Goal: Task Accomplishment & Management: Complete application form

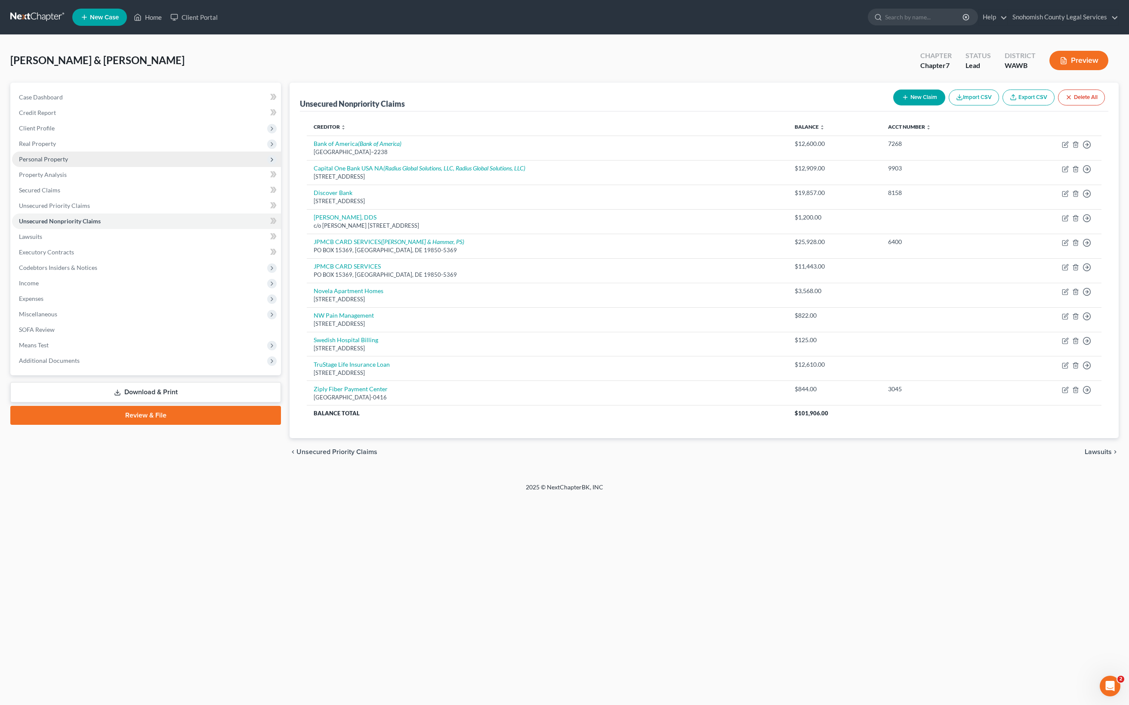
click at [68, 163] on span "Personal Property" at bounding box center [43, 158] width 49 height 7
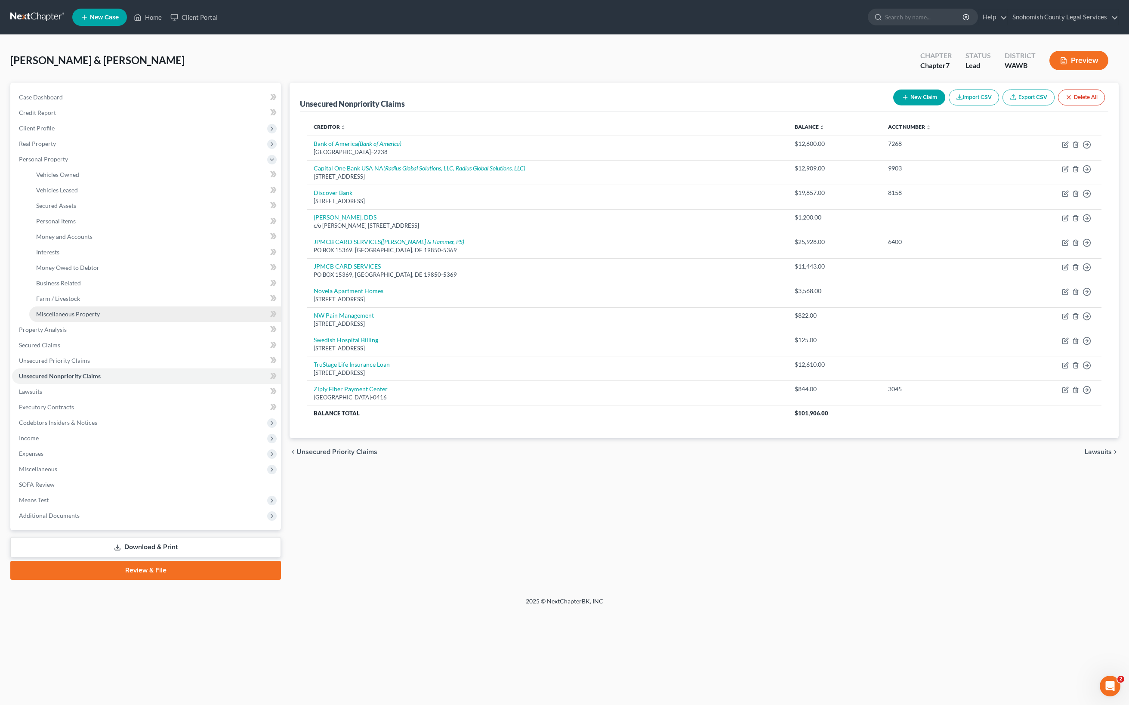
scroll to position [283, 0]
click at [74, 446] on span "Income" at bounding box center [146, 437] width 269 height 15
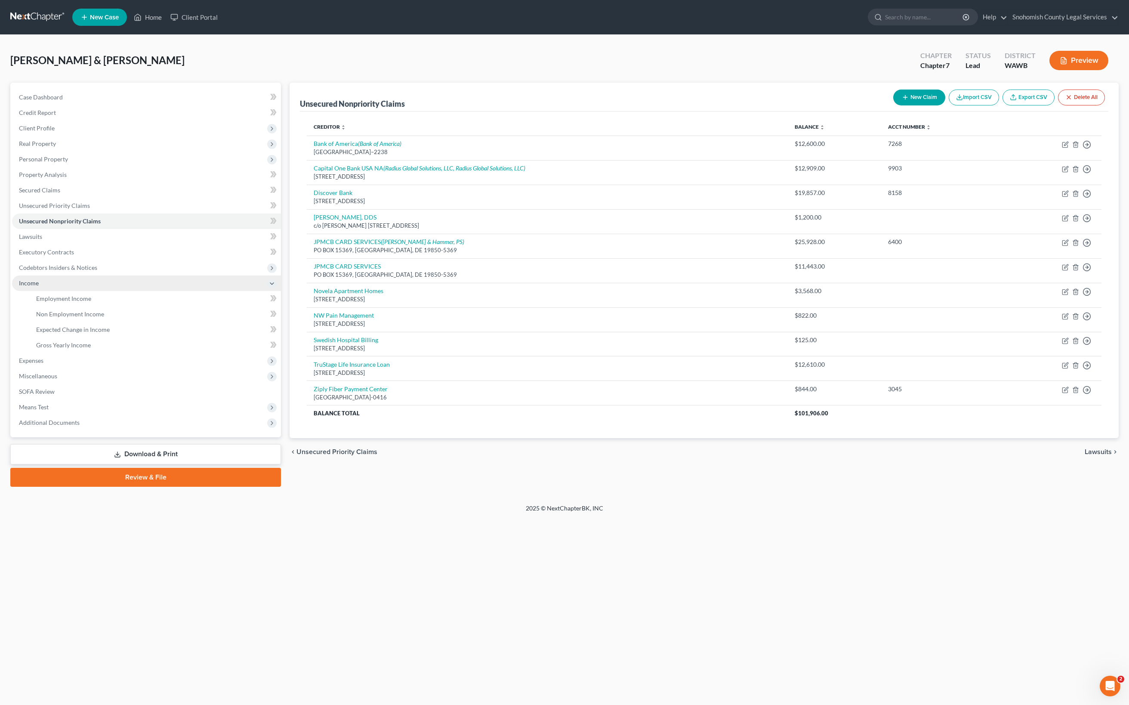
scroll to position [248, 0]
click at [39, 279] on span "Income" at bounding box center [29, 282] width 20 height 7
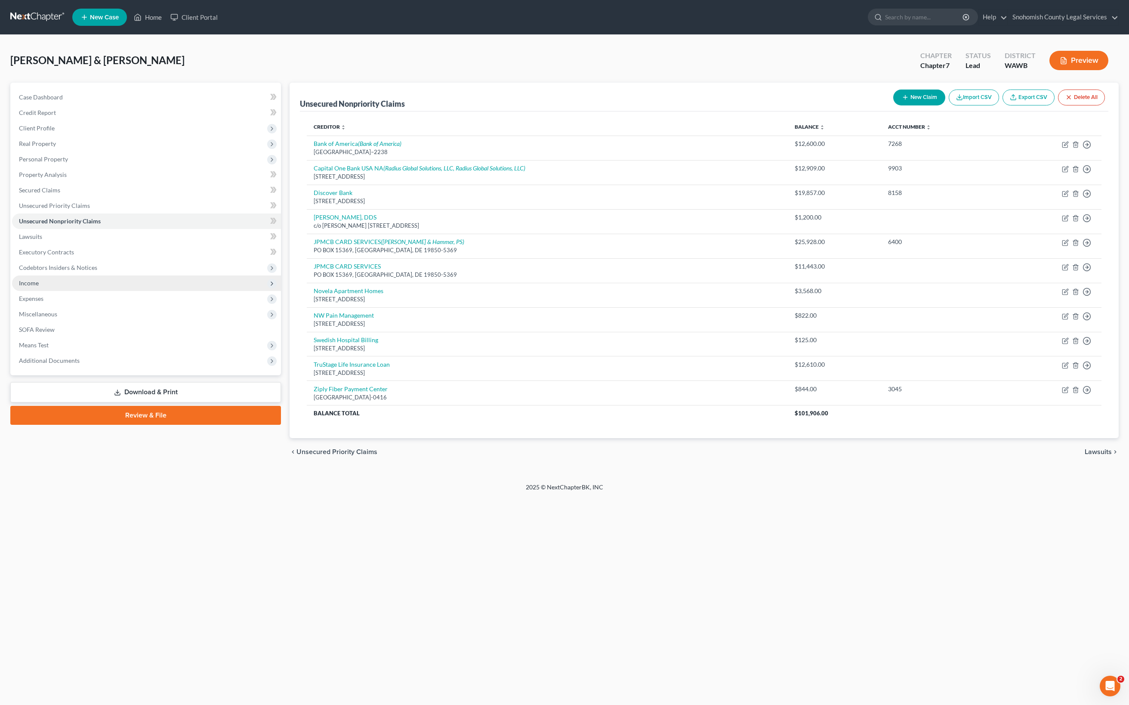
scroll to position [232, 0]
click at [39, 279] on span "Income" at bounding box center [29, 282] width 20 height 7
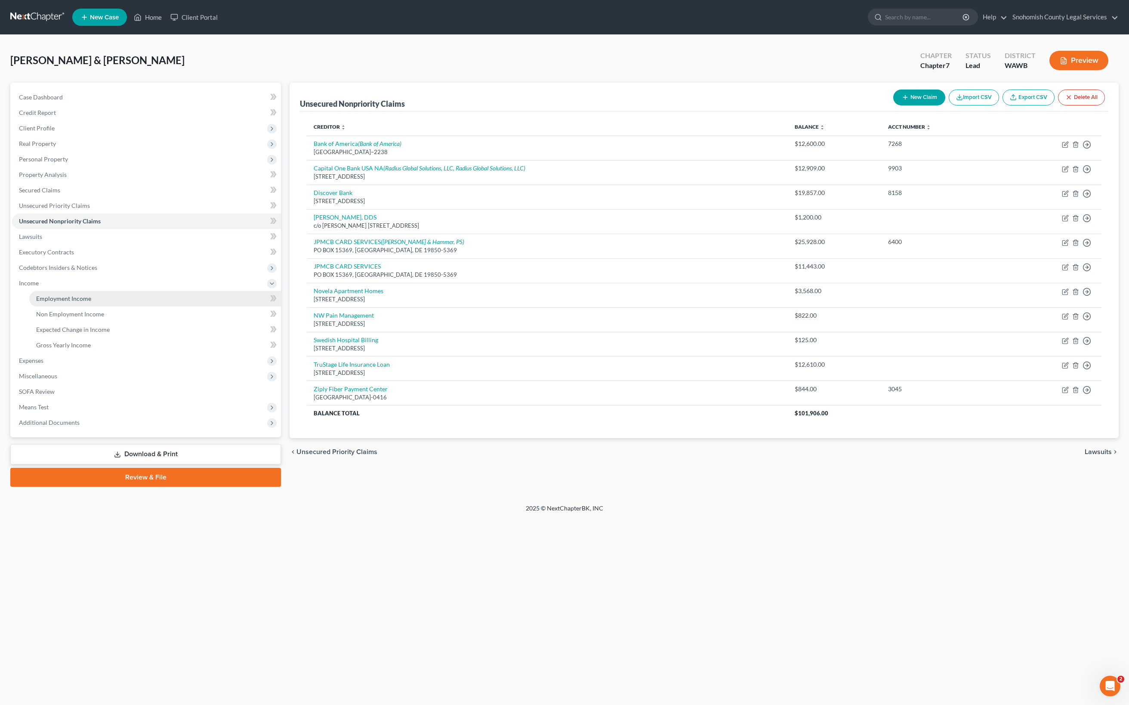
click at [91, 302] on span "Employment Income" at bounding box center [63, 298] width 55 height 7
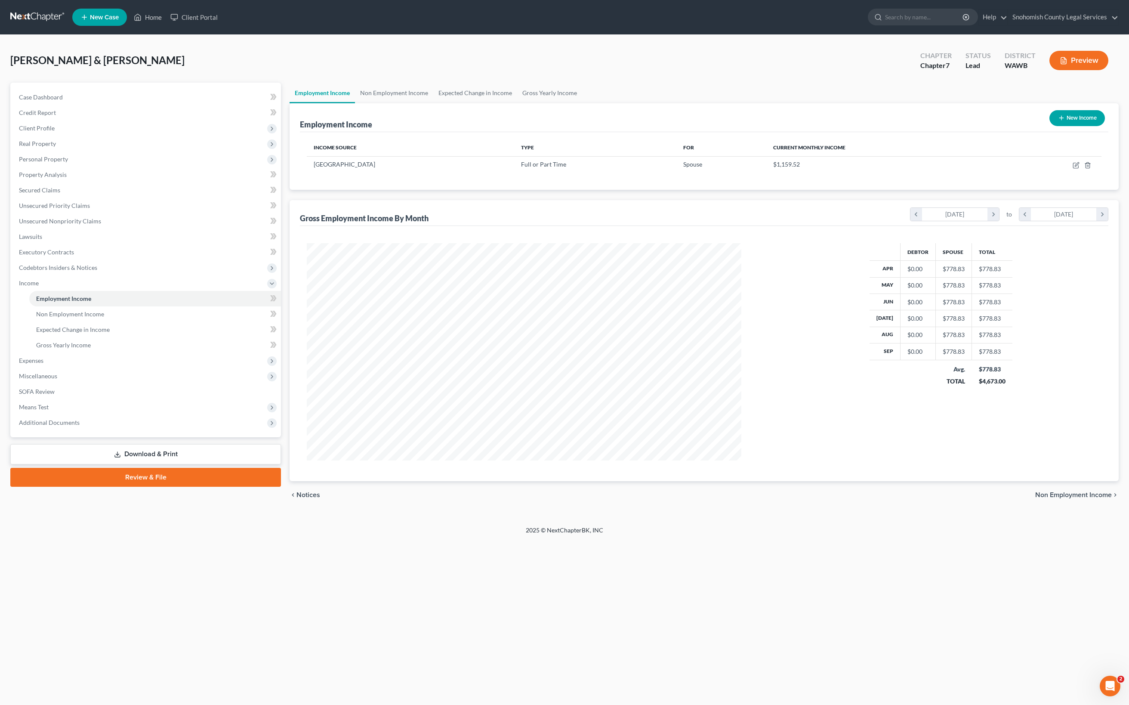
click at [1049, 70] on button "Preview" at bounding box center [1078, 60] width 59 height 19
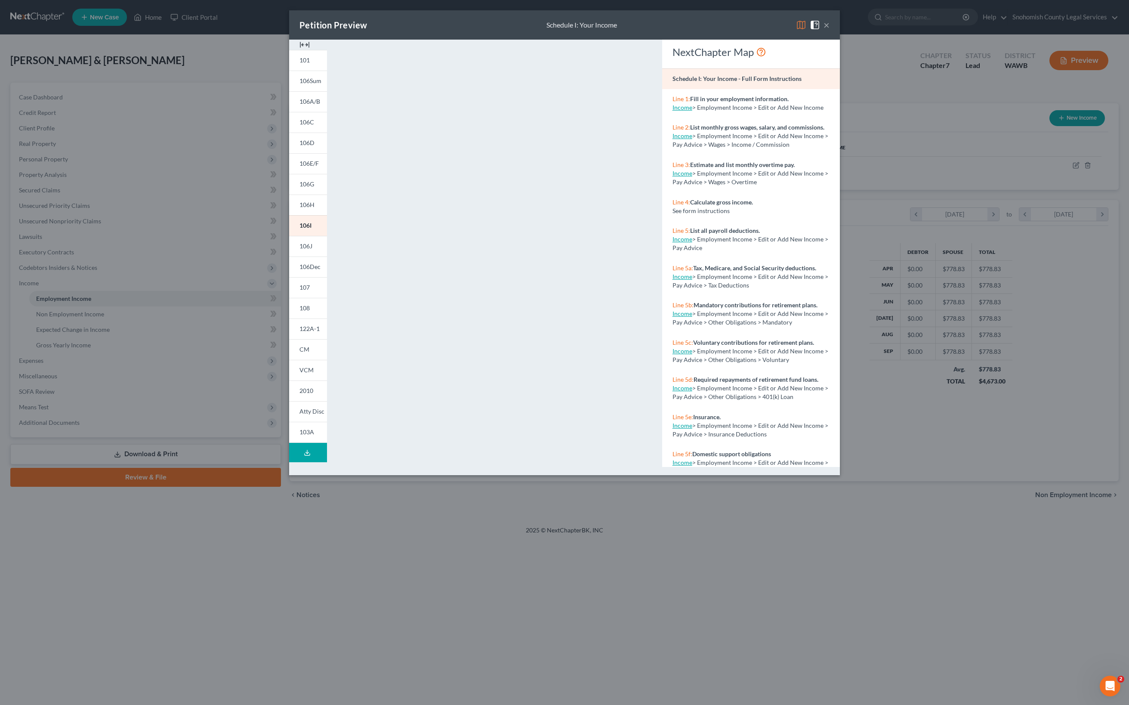
click at [40, 554] on div "Petition Preview Schedule I: Your Income × 101 106Sum 106A/B 106C 106D 106E/F 1…" at bounding box center [564, 352] width 1129 height 705
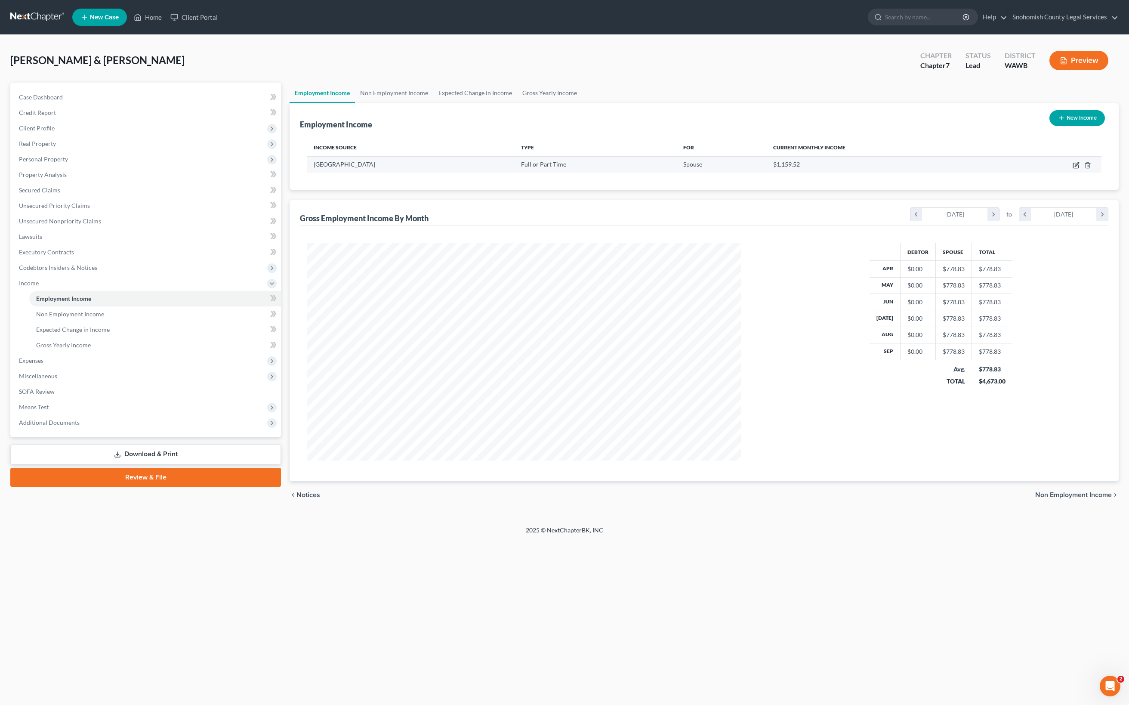
click at [1073, 168] on icon "button" at bounding box center [1075, 165] width 5 height 5
select select "0"
select select "50"
select select "1"
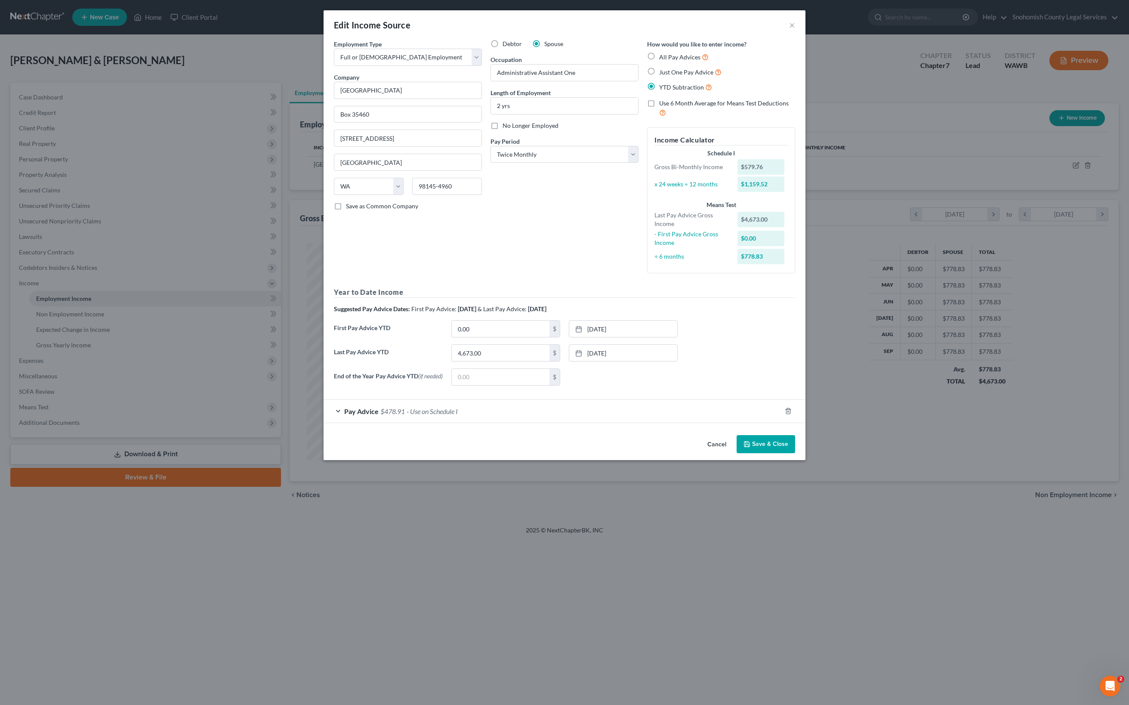
scroll to position [157, 0]
click at [324, 422] on div "Pay Advice $478.91 - Use on Schedule I" at bounding box center [553, 411] width 458 height 23
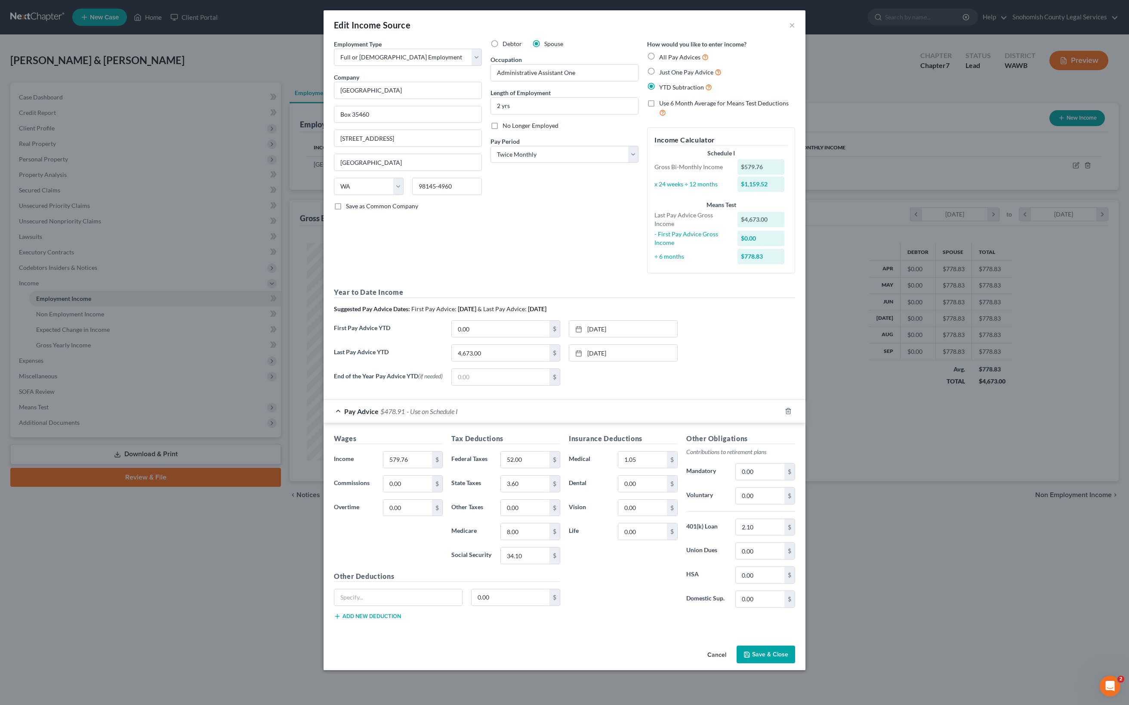
scroll to position [393, 0]
click at [383, 451] on input "579.76" at bounding box center [407, 459] width 49 height 16
click at [682, 565] on div "Insurance Deductions Medical 1.05 $ Dental 0.00 $ Vision 0.00 $ Life 0.00 $" at bounding box center [622, 523] width 117 height 181
click at [680, 624] on div "Employment Type * Select Full or [DEMOGRAPHIC_DATA] Employment Self Employment …" at bounding box center [565, 341] width 482 height 602
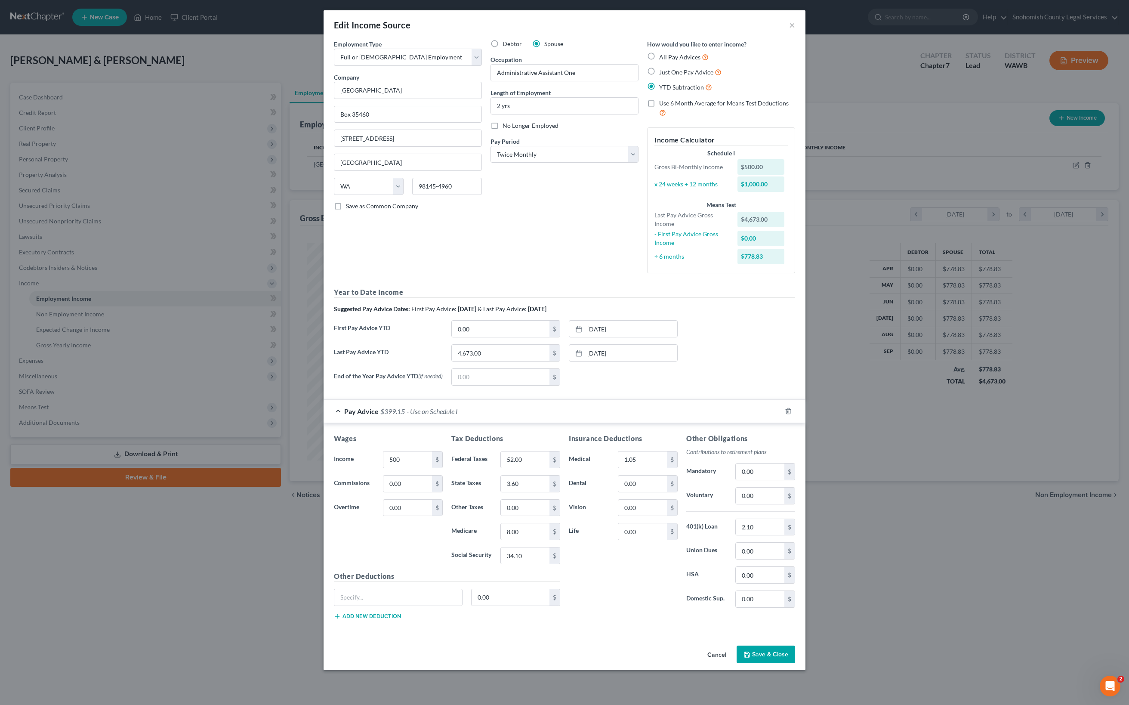
scroll to position [495, 0]
click at [324, 400] on div "Pay Advice $399.15 - Use on Schedule I" at bounding box center [553, 411] width 458 height 23
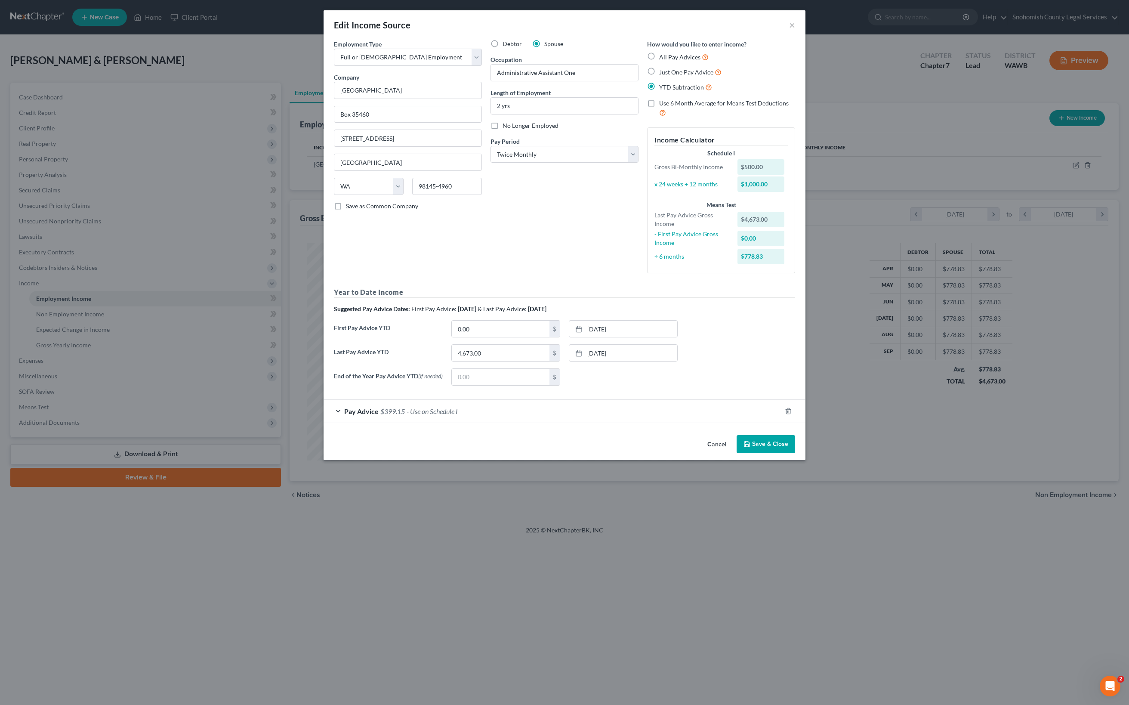
scroll to position [157, 0]
click at [324, 422] on div "Pay Advice $399.15 - Use on Schedule I" at bounding box center [553, 411] width 458 height 23
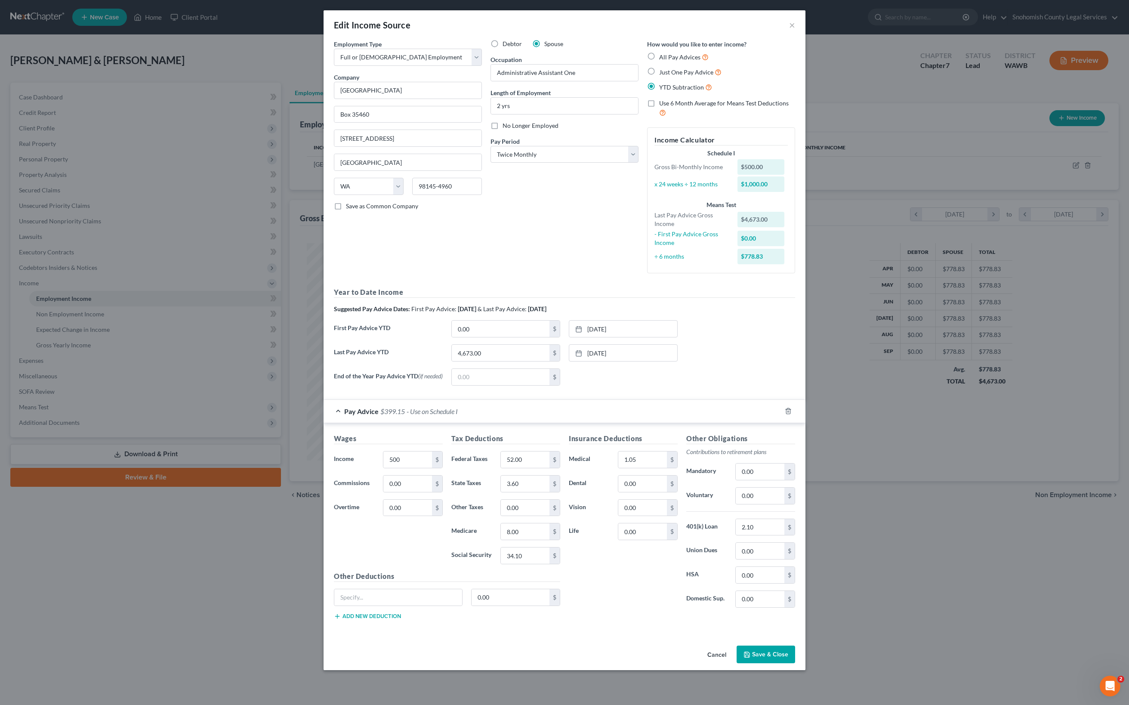
scroll to position [292, 0]
click at [385, 486] on div "Wages Income * 547 $ Commissions 0.00 $ Overtime 0.00 $ Tax Deductions Federal …" at bounding box center [565, 528] width 482 height 210
click at [383, 468] on input "547" at bounding box center [407, 459] width 49 height 16
type input "550"
click at [423, 490] on div "Wages Income * 550 $ Commissions 0.00 $ Overtime 0.00 $ Tax Deductions Federal …" at bounding box center [565, 528] width 482 height 210
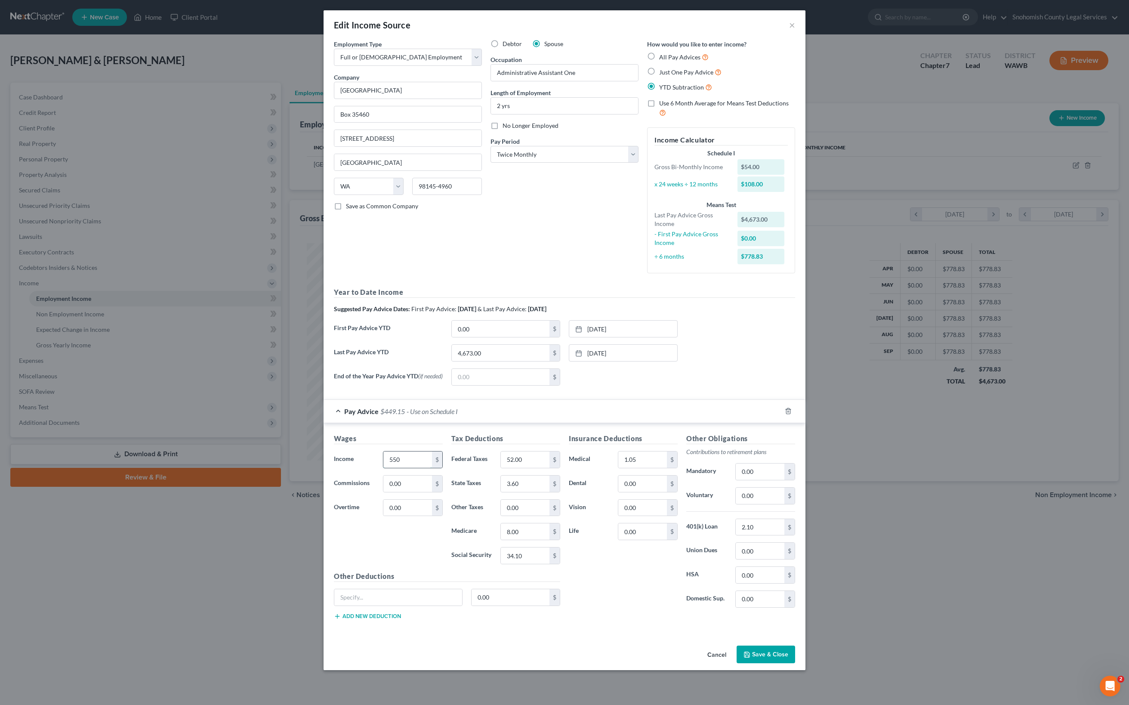
click at [383, 468] on input "550" at bounding box center [407, 459] width 49 height 16
click at [468, 400] on div "Pay Advice $449.15 - Use on Schedule I" at bounding box center [553, 411] width 458 height 23
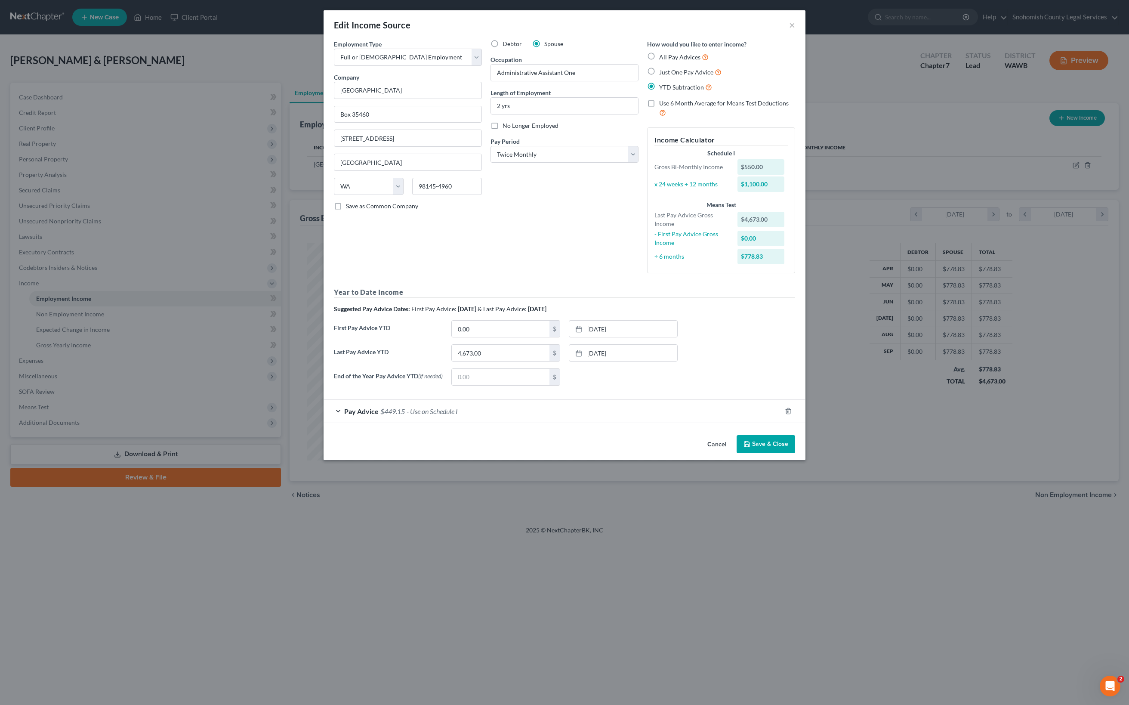
scroll to position [0, 0]
select select "0"
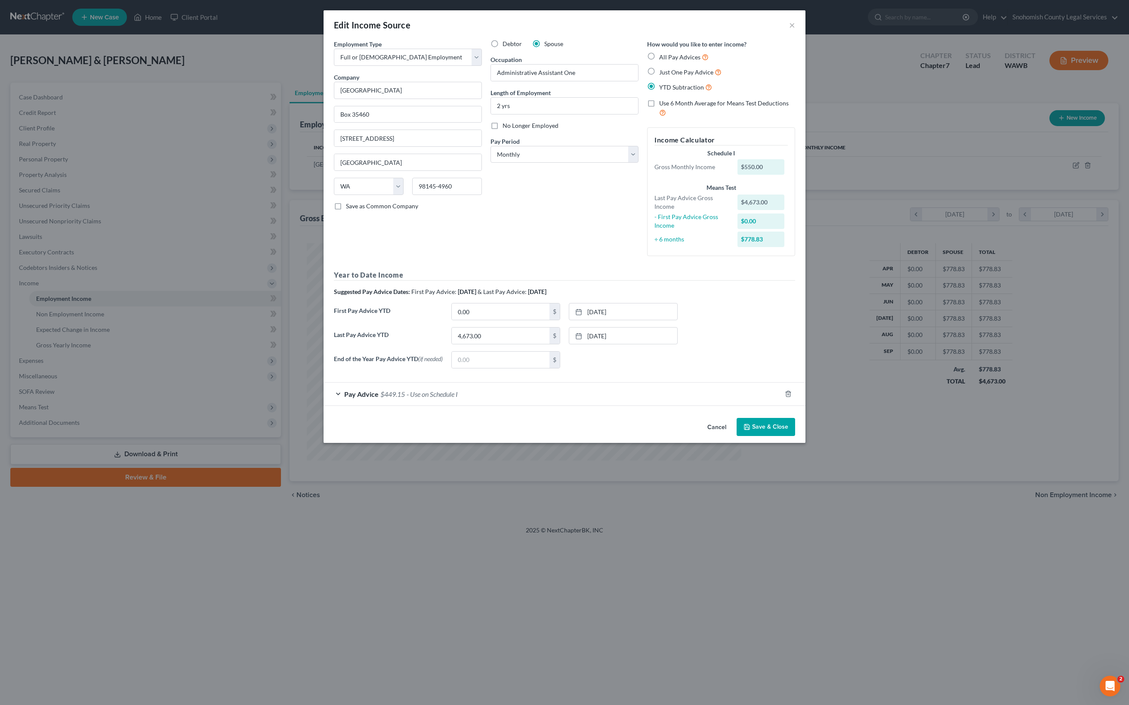
click at [795, 296] on div "Suggested Pay Advice Dates: First Pay Advice: [DATE] & Last Pay Advice: [DATE]" at bounding box center [564, 291] width 461 height 9
click at [795, 436] on button "Save & Close" at bounding box center [766, 427] width 59 height 18
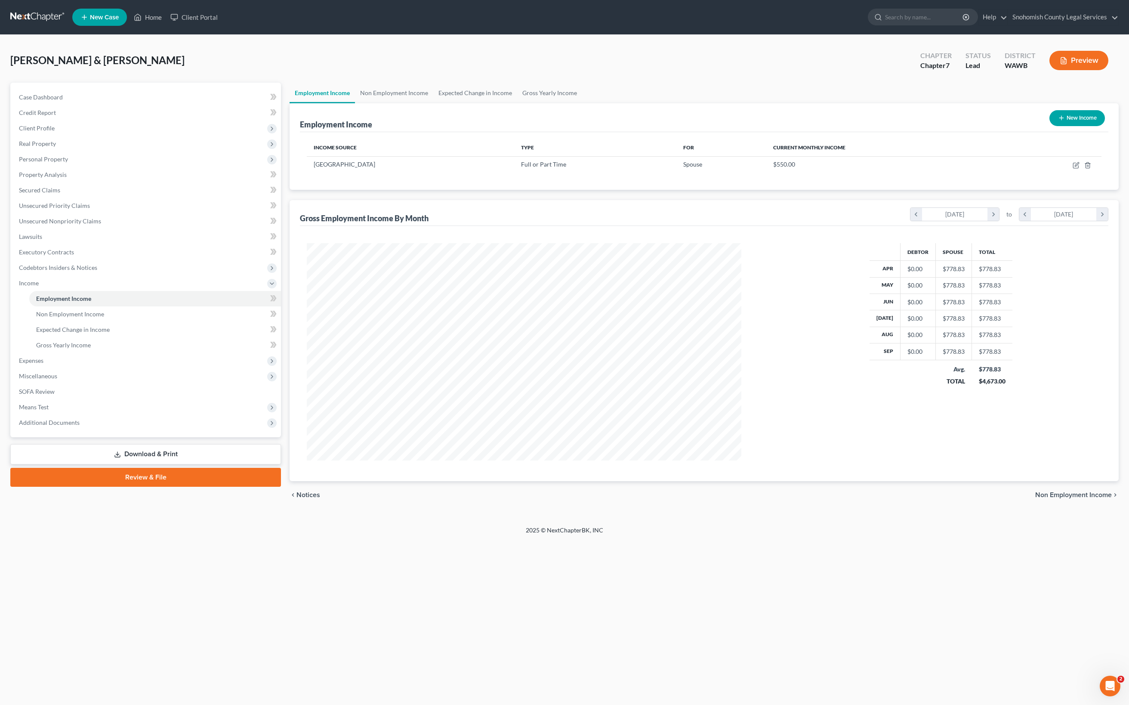
click at [1049, 70] on button "Preview" at bounding box center [1078, 60] width 59 height 19
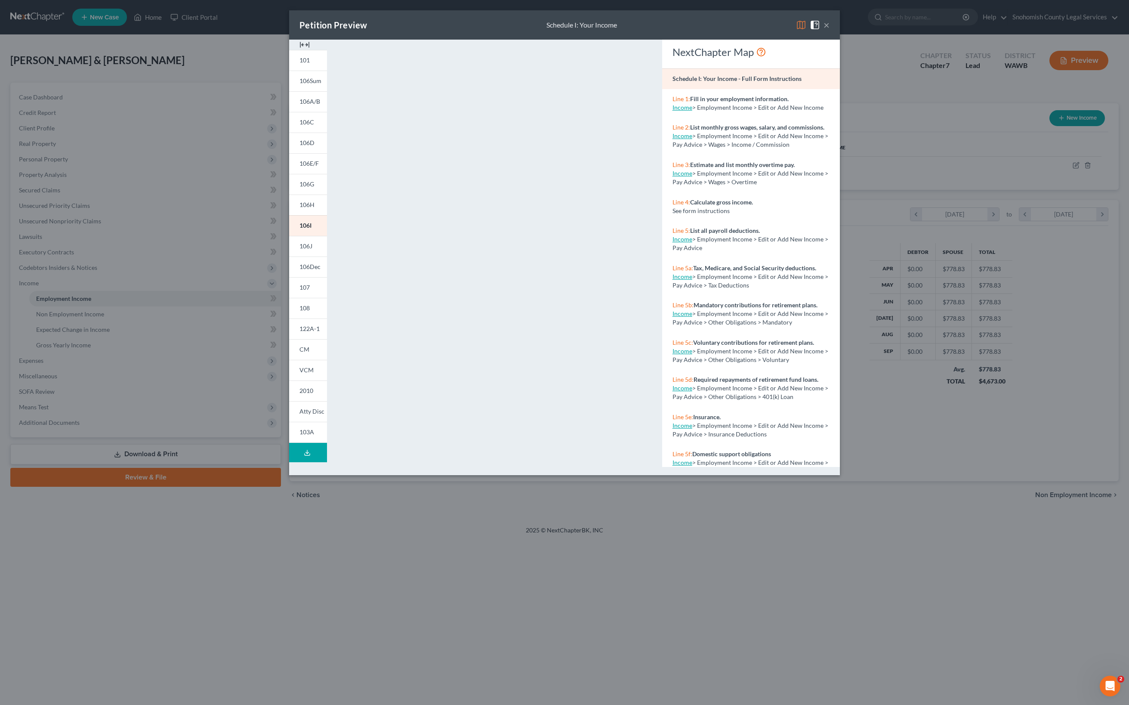
click at [820, 30] on img at bounding box center [815, 25] width 10 height 10
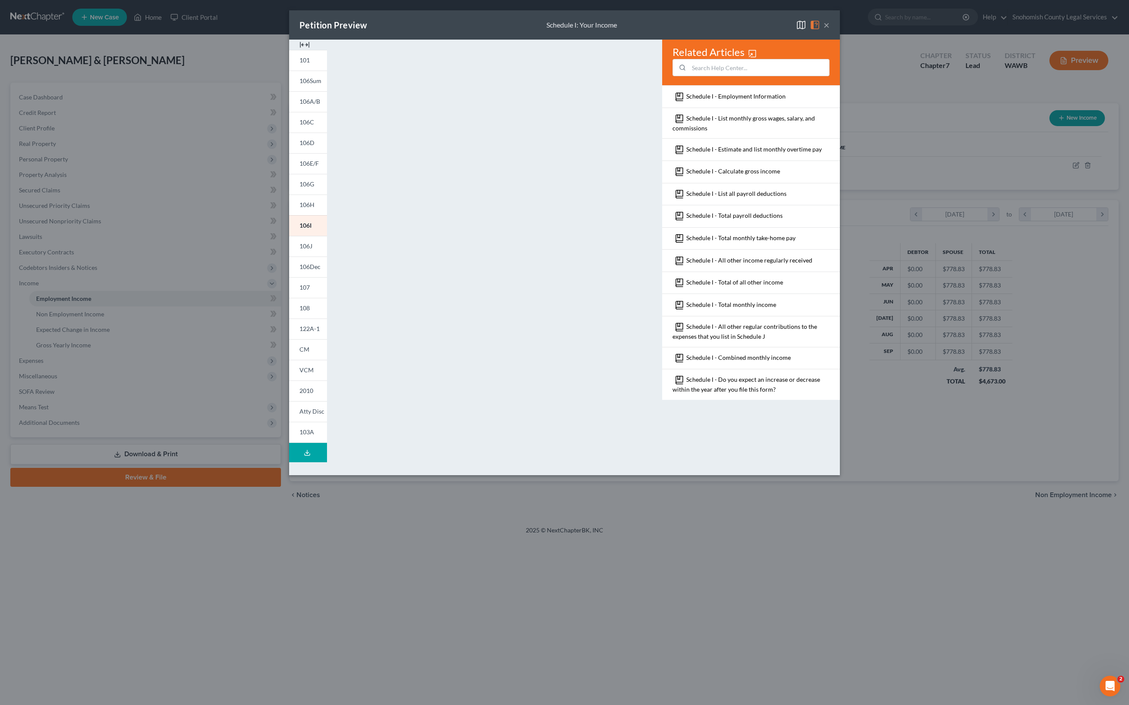
click at [806, 30] on img at bounding box center [801, 25] width 10 height 10
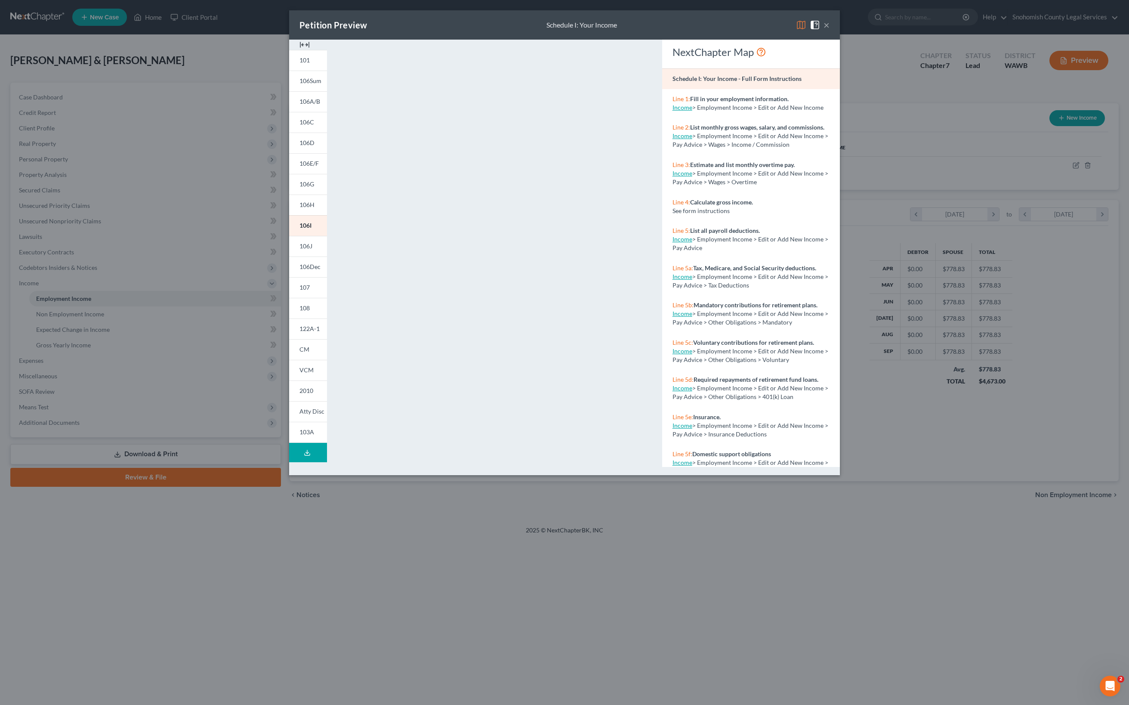
click at [299, 50] on img at bounding box center [304, 45] width 10 height 10
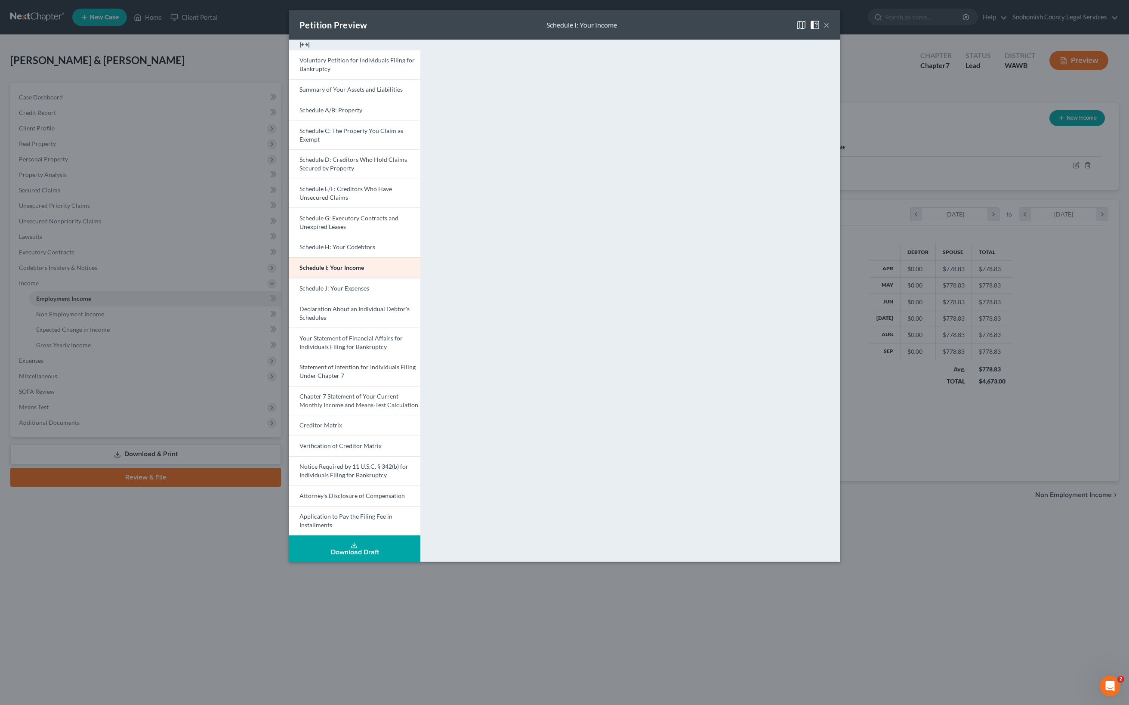
click at [840, 40] on div "Petition Preview Schedule I: Your Income ×" at bounding box center [564, 24] width 551 height 29
click at [829, 30] on button "×" at bounding box center [826, 25] width 6 height 10
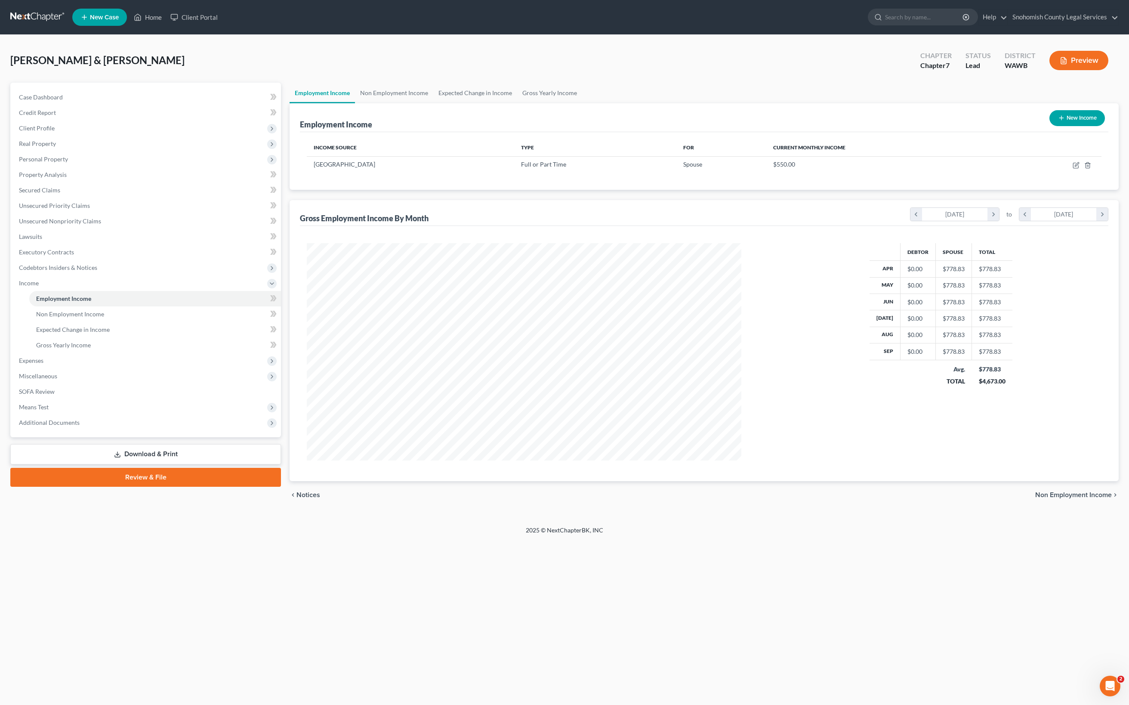
scroll to position [0, 0]
click at [808, 169] on div "$550.00" at bounding box center [884, 164] width 223 height 9
click at [1039, 173] on td at bounding box center [1052, 164] width 99 height 16
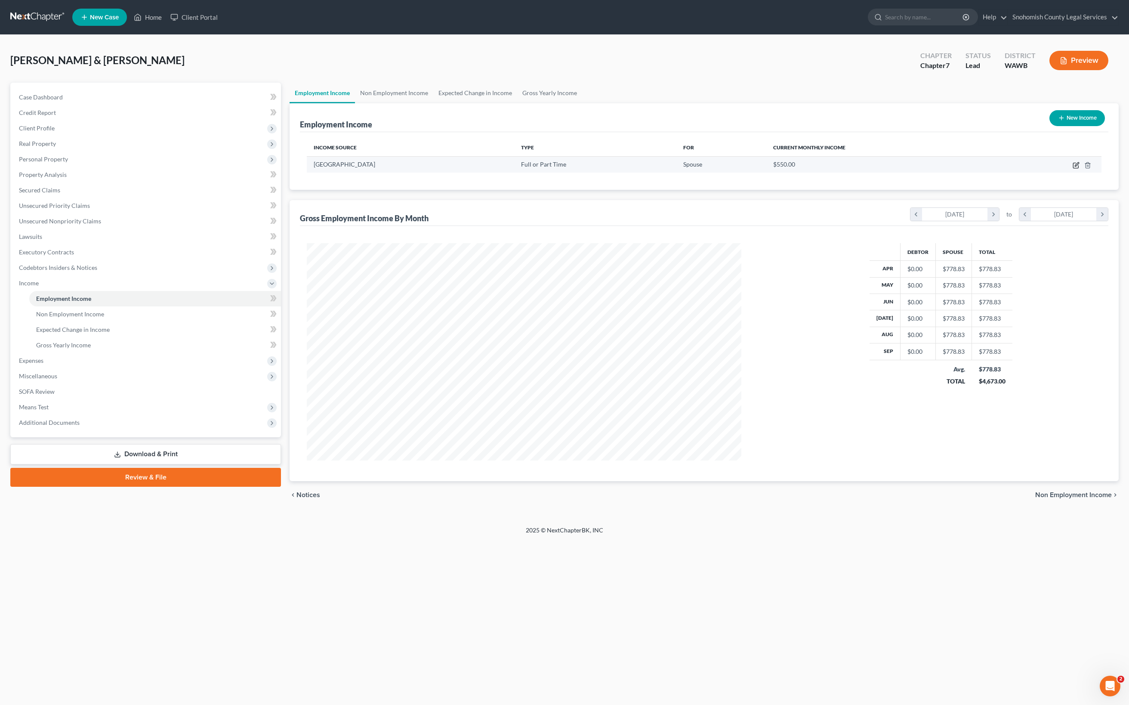
click at [1073, 169] on icon "button" at bounding box center [1076, 165] width 7 height 7
select select "0"
select select "50"
select select "0"
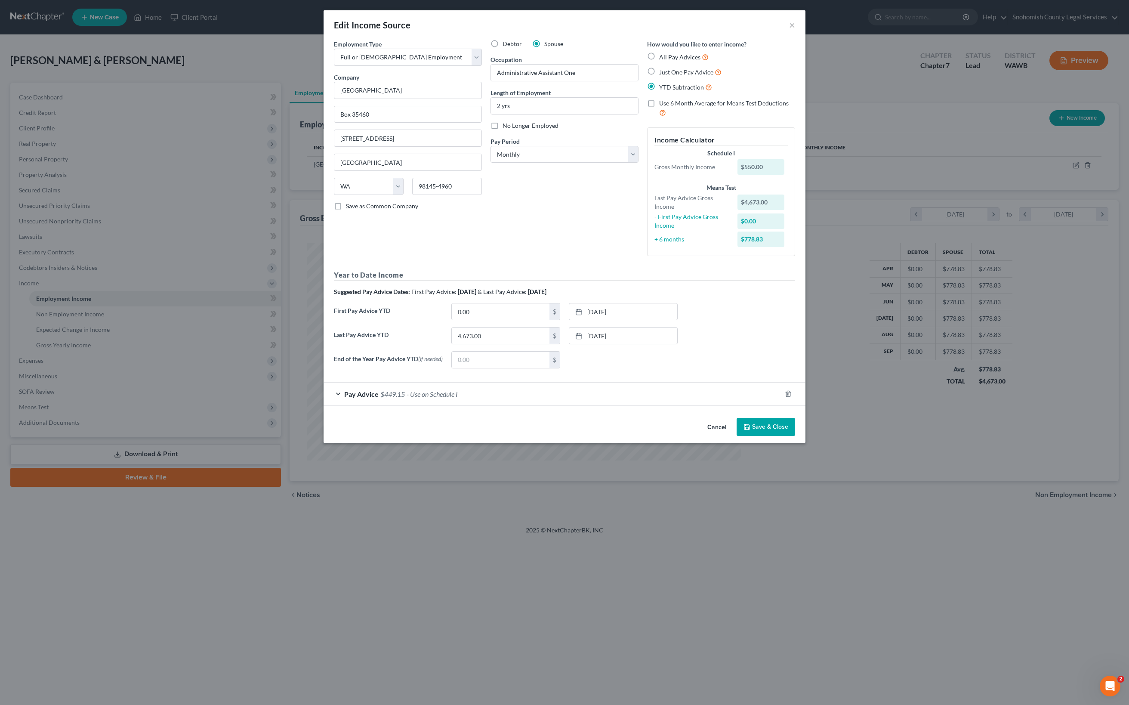
scroll to position [125, 0]
click at [795, 436] on button "Save & Close" at bounding box center [766, 427] width 59 height 18
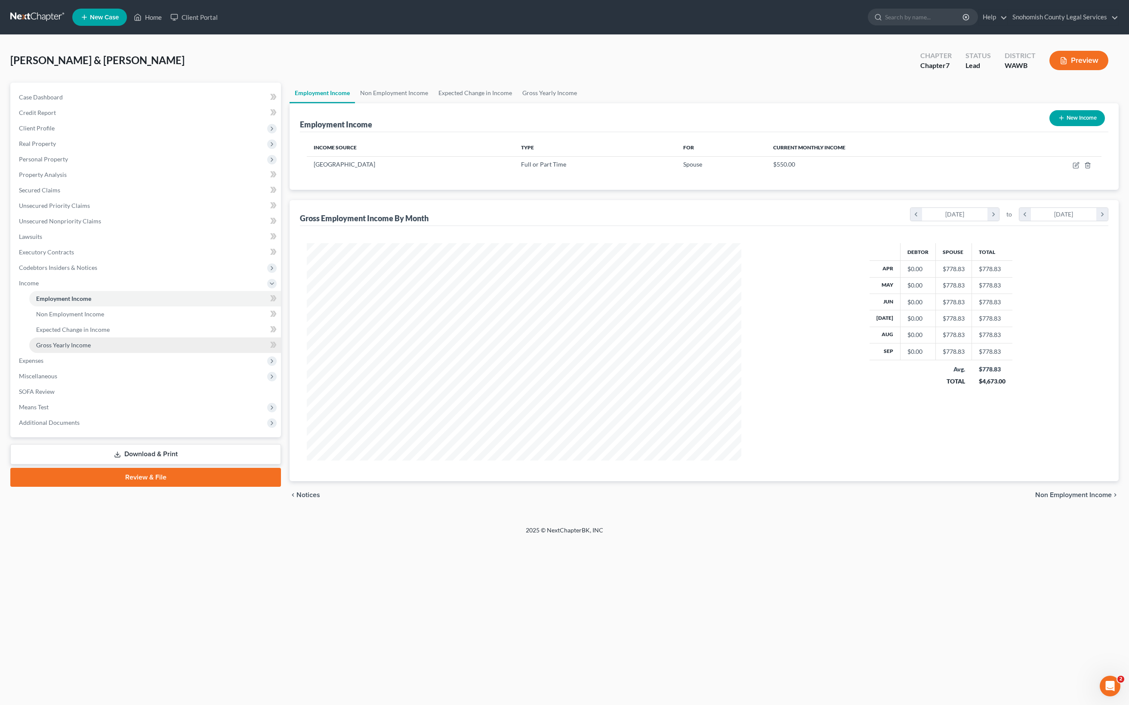
click at [91, 348] on span "Gross Yearly Income" at bounding box center [63, 344] width 55 height 7
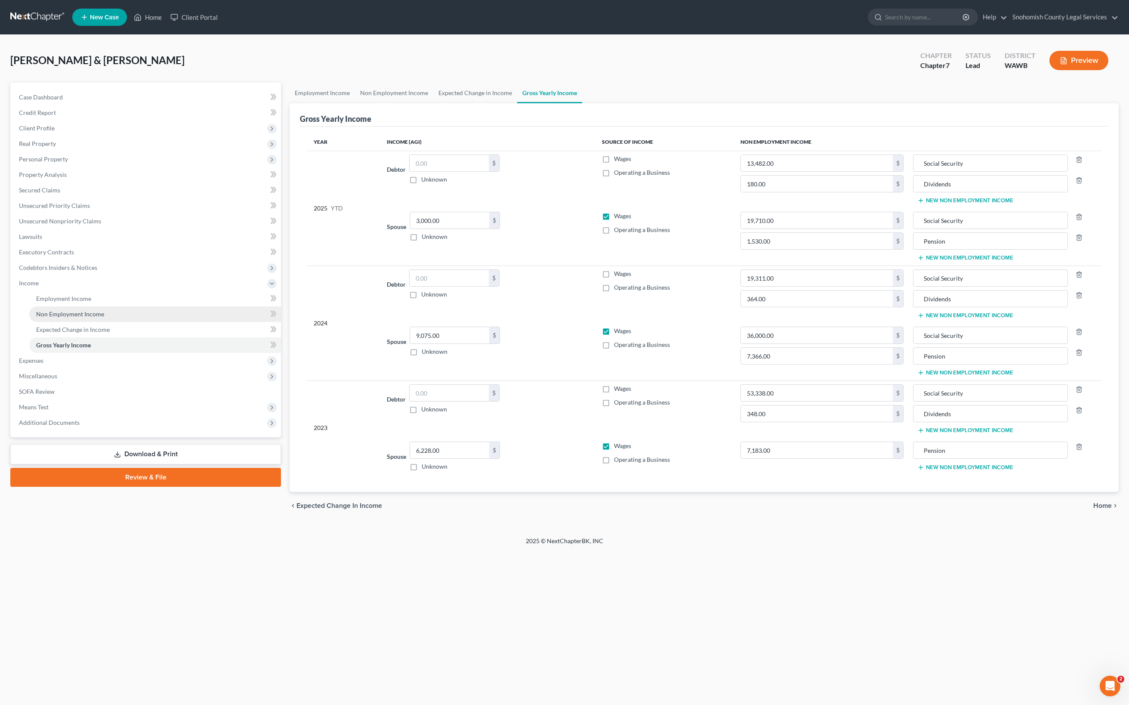
click at [104, 317] on span "Non Employment Income" at bounding box center [70, 313] width 68 height 7
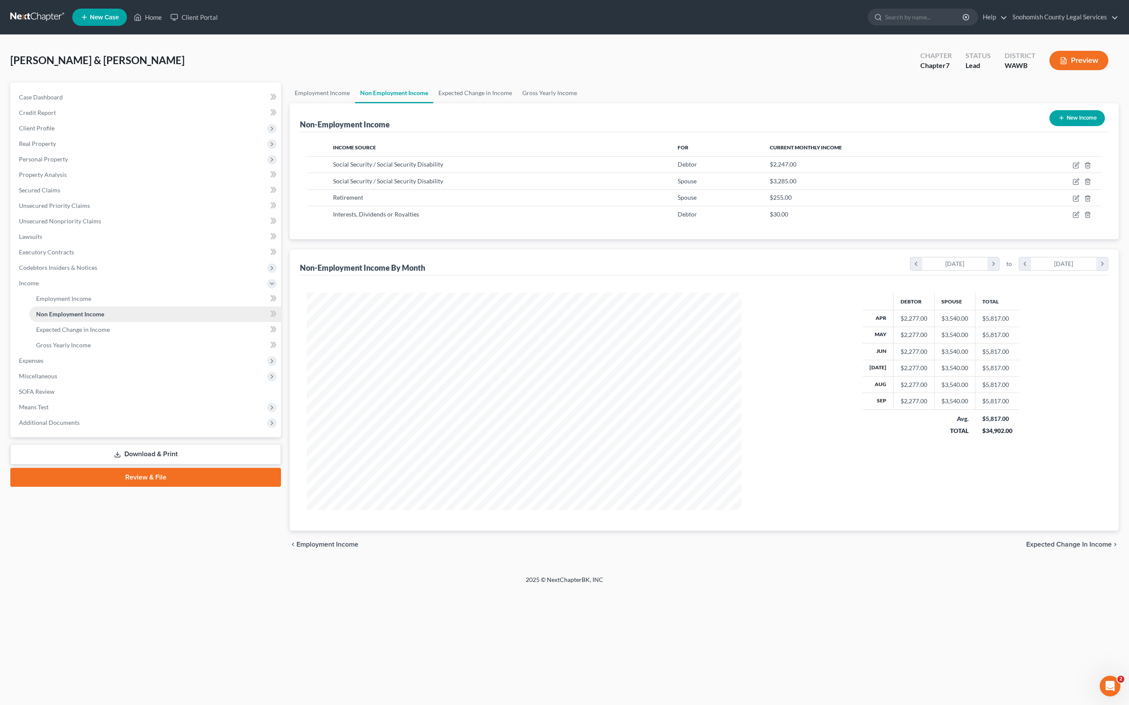
scroll to position [292, 452]
